Goal: Information Seeking & Learning: Learn about a topic

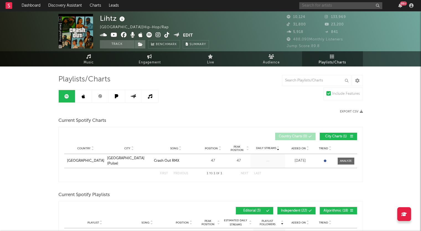
click at [327, 7] on input "text" at bounding box center [340, 5] width 83 height 7
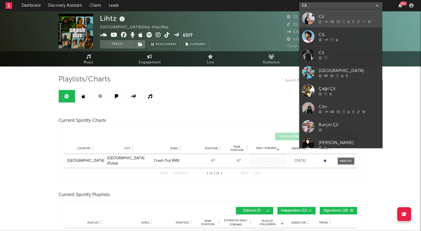
type input "Cil"
click at [320, 17] on div "Cil" at bounding box center [349, 16] width 61 height 7
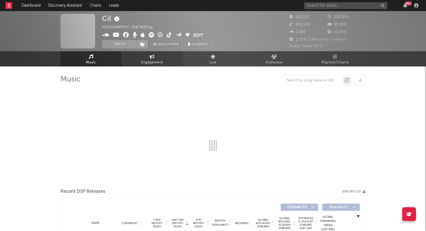
click at [152, 62] on span "Engagement" at bounding box center [152, 62] width 22 height 7
select select "1w"
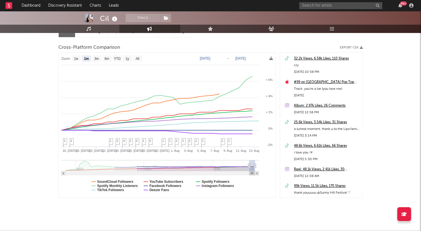
scroll to position [69, 0]
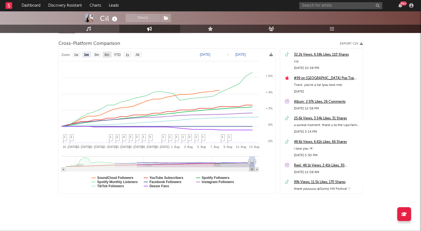
click at [107, 54] on text "6m" at bounding box center [106, 55] width 5 height 4
select select "6m"
type input "[DATE]"
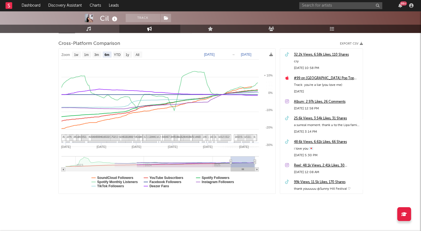
select select "6m"
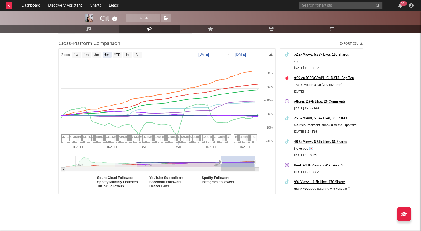
scroll to position [0, 0]
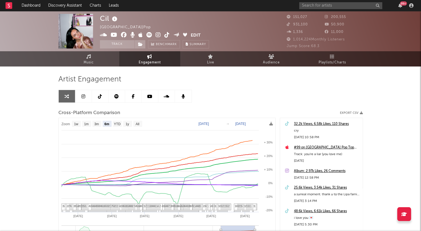
click at [84, 96] on icon at bounding box center [83, 96] width 4 height 4
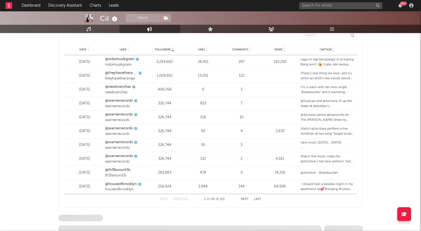
select select "6m"
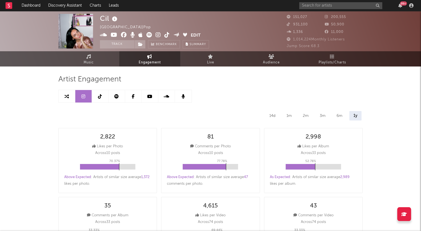
click at [101, 96] on icon at bounding box center [100, 96] width 4 height 4
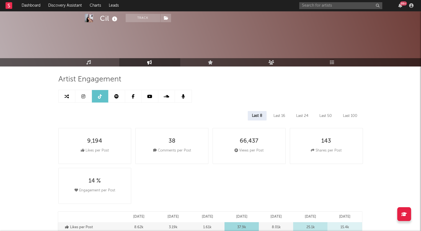
select select "6m"
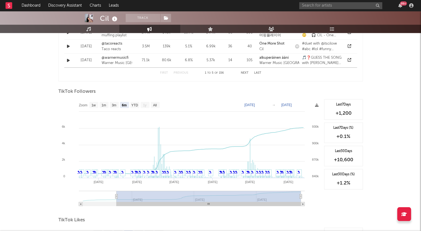
scroll to position [483, 0]
